Goal: Entertainment & Leisure: Consume media (video, audio)

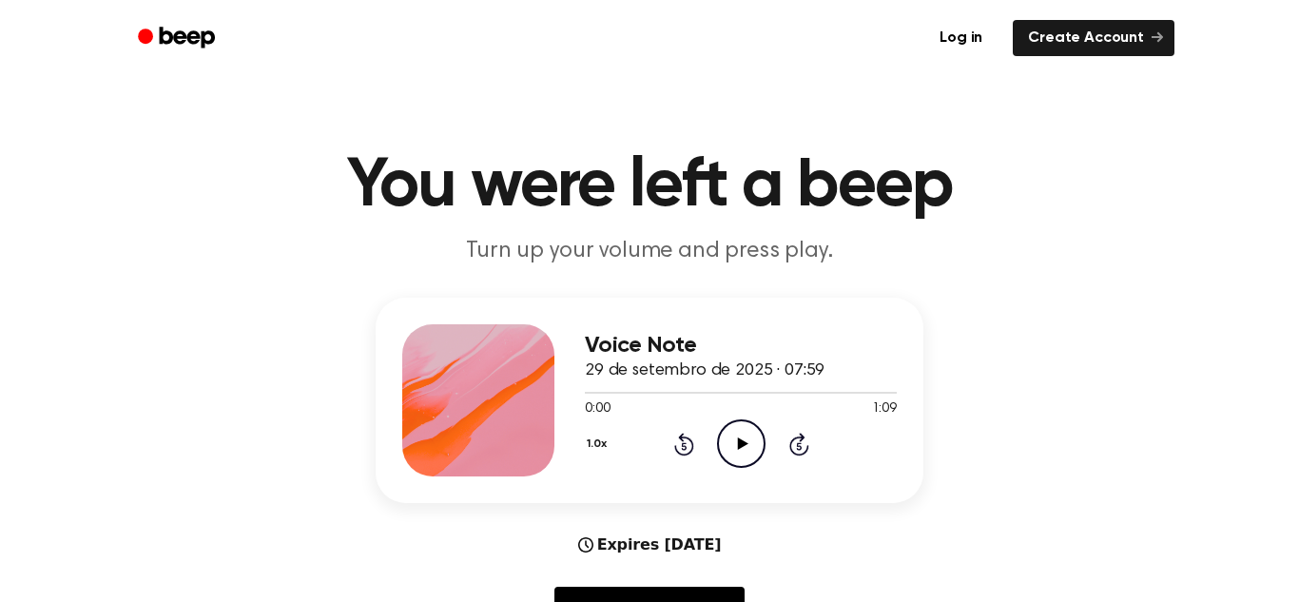
click at [744, 459] on icon "Play Audio" at bounding box center [741, 443] width 49 height 49
click at [735, 444] on icon "Play Audio" at bounding box center [741, 443] width 49 height 49
click at [743, 443] on icon at bounding box center [742, 444] width 10 height 12
click at [823, 390] on div at bounding box center [741, 391] width 312 height 15
click at [784, 396] on div at bounding box center [741, 391] width 312 height 15
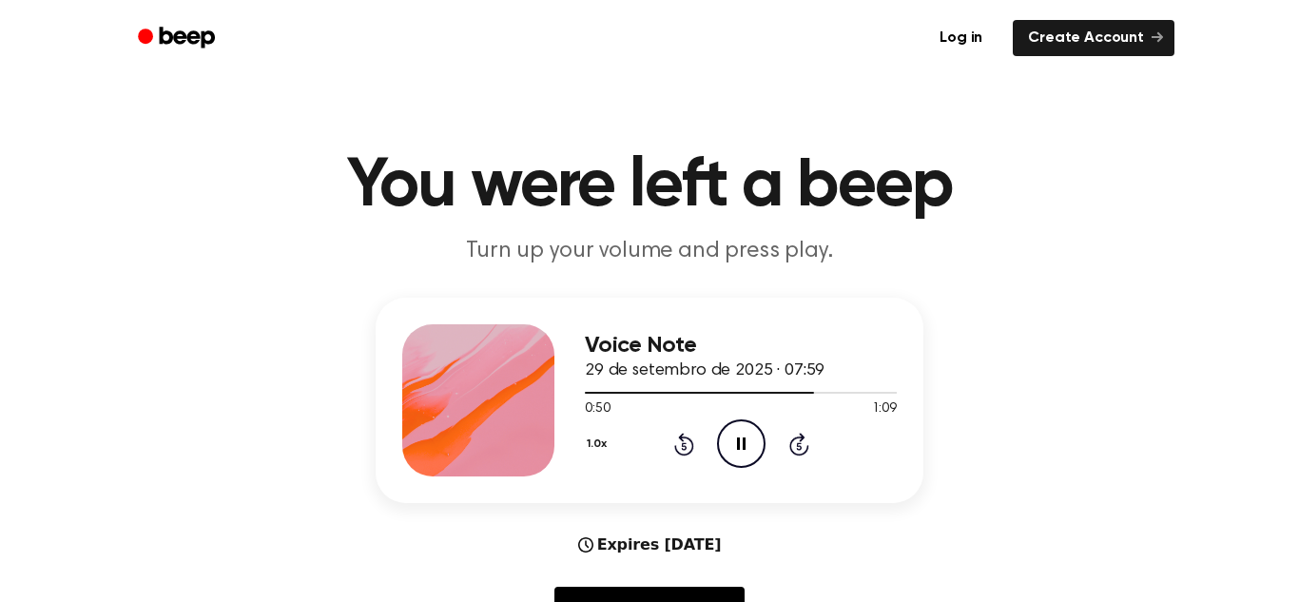
click at [736, 448] on icon "Pause Audio" at bounding box center [741, 443] width 49 height 49
click at [737, 443] on icon at bounding box center [742, 444] width 10 height 12
click at [593, 396] on div at bounding box center [741, 391] width 312 height 15
click at [744, 455] on icon "Play Audio" at bounding box center [741, 443] width 49 height 49
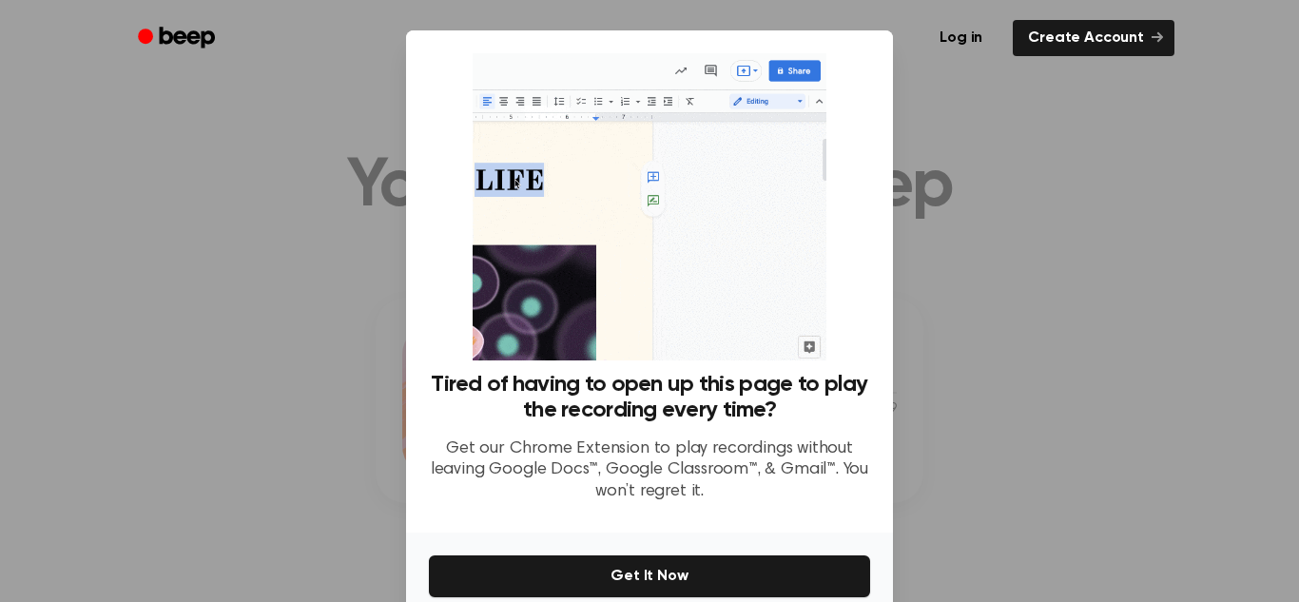
click at [943, 255] on div at bounding box center [649, 301] width 1299 height 602
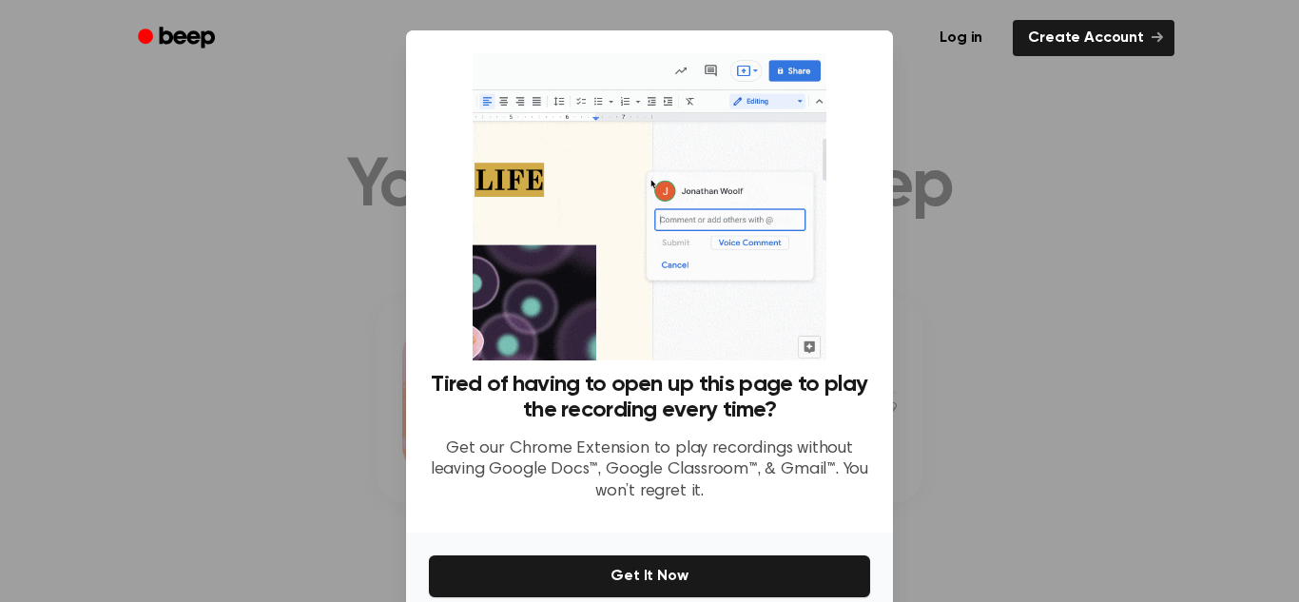
click at [879, 103] on div "Tired of having to open up this page to play the recording every time? Get our …" at bounding box center [649, 281] width 487 height 502
click at [1068, 207] on div at bounding box center [649, 301] width 1299 height 602
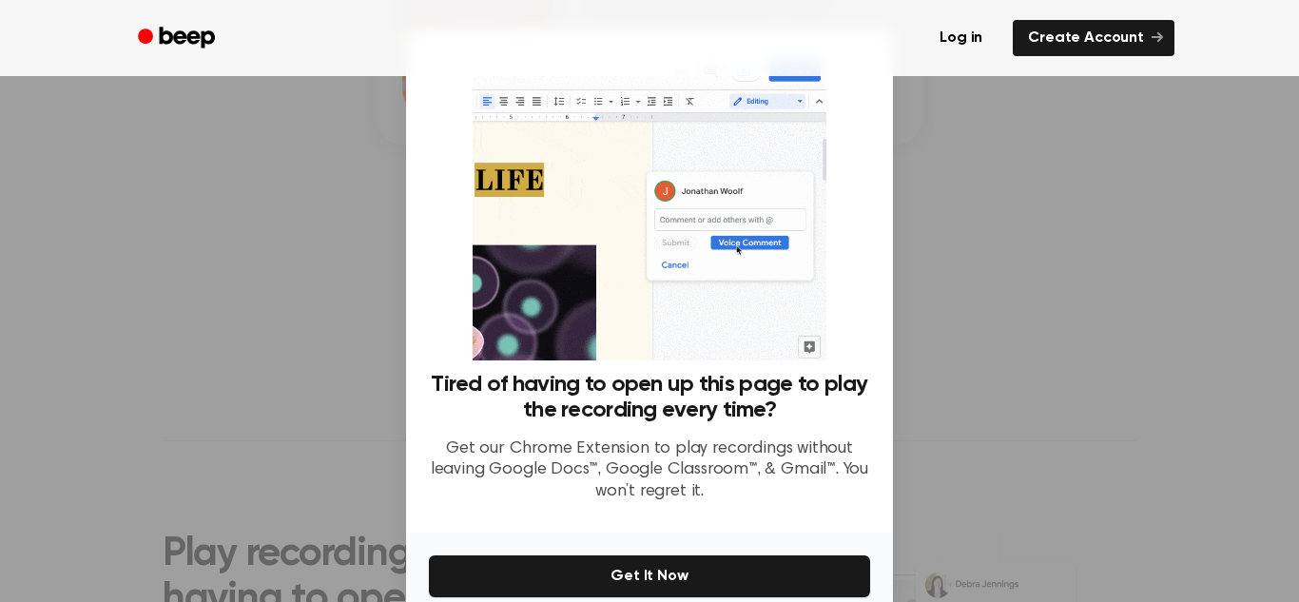
scroll to position [350, 0]
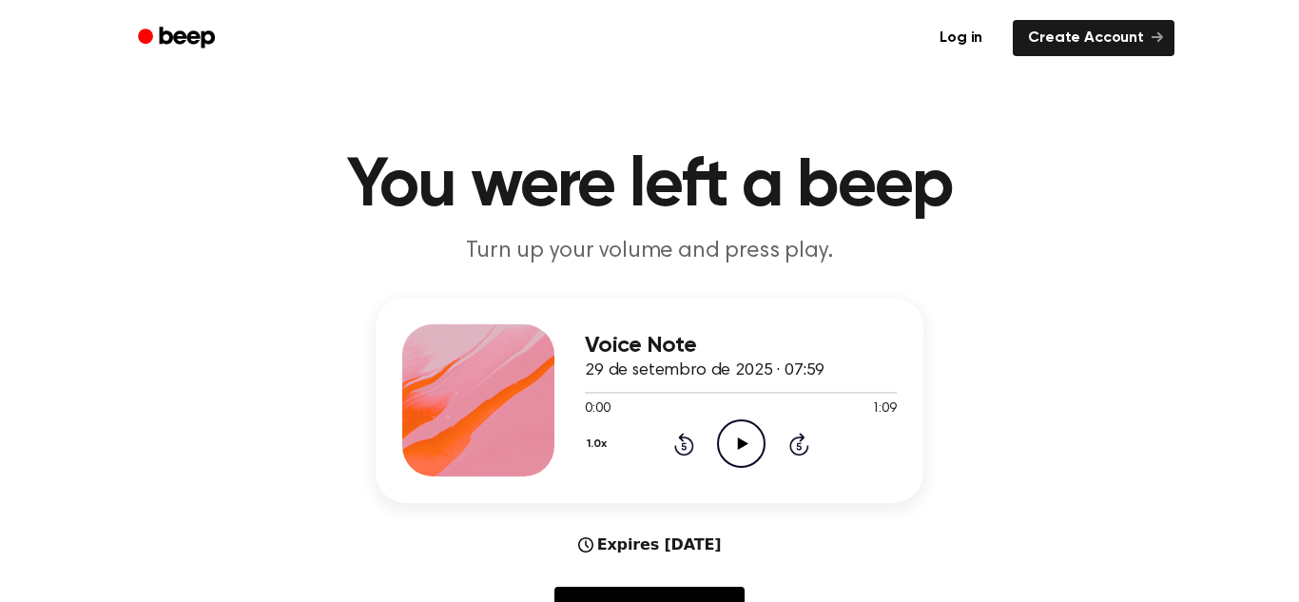
click at [732, 429] on icon "Play Audio" at bounding box center [741, 443] width 49 height 49
